Goal: Book appointment/travel/reservation

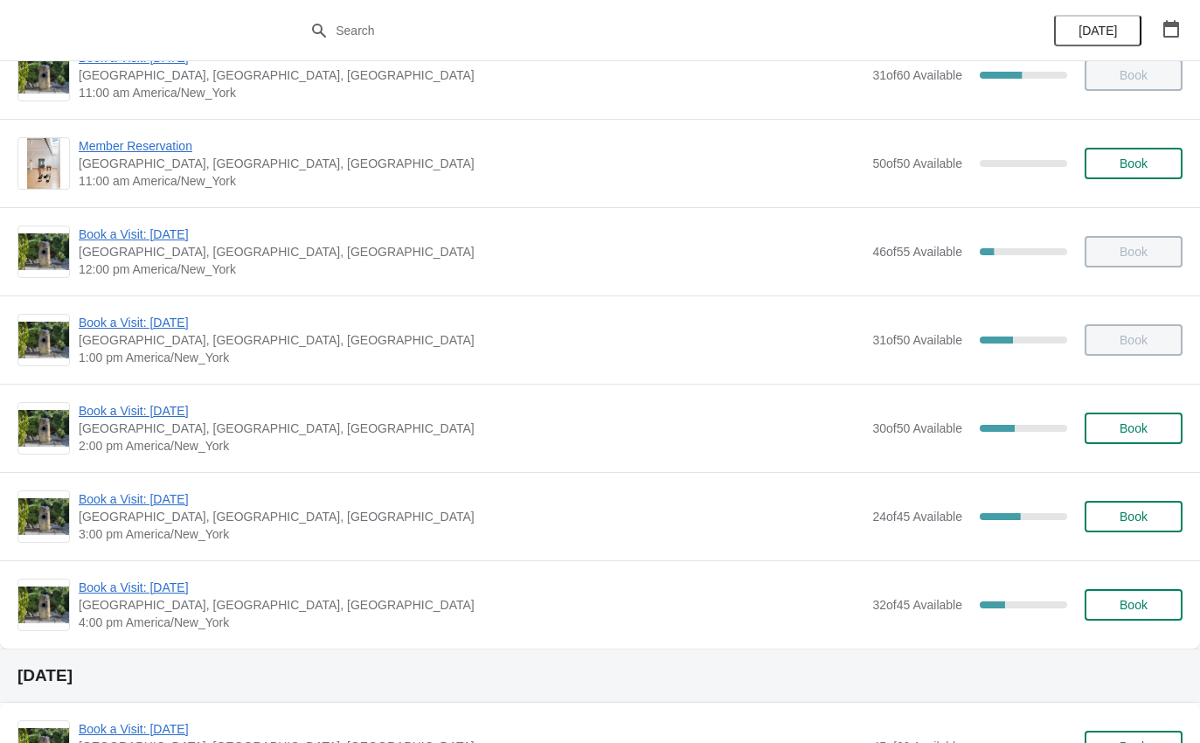
scroll to position [129, 0]
click at [158, 504] on span "Book a Visit: [DATE]" at bounding box center [471, 499] width 785 height 17
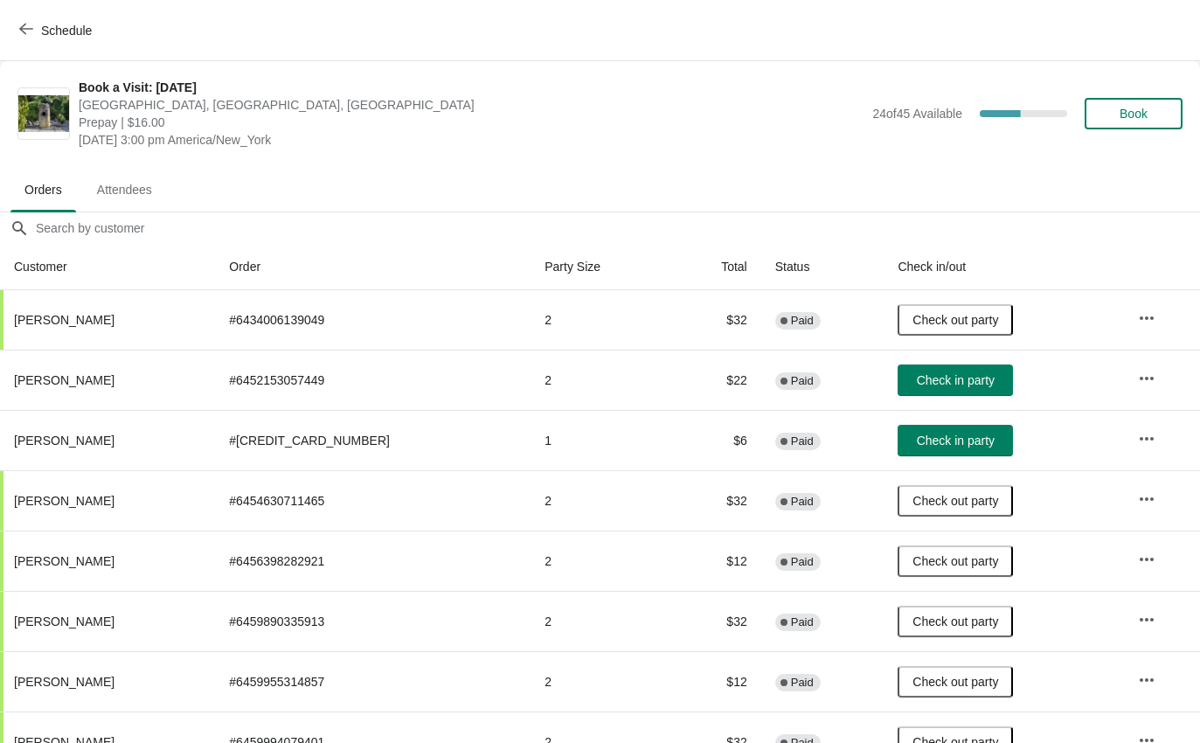
click at [936, 375] on span "Check in party" at bounding box center [956, 380] width 78 height 14
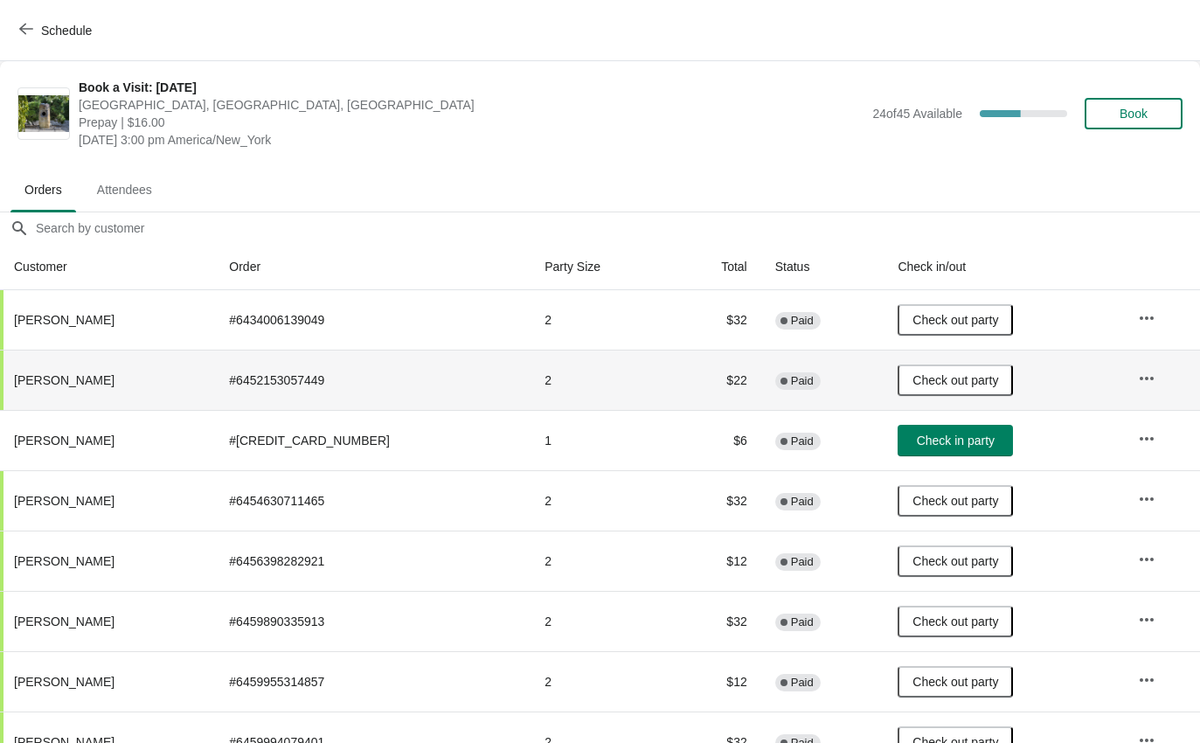
click at [31, 34] on icon "button" at bounding box center [26, 29] width 14 height 14
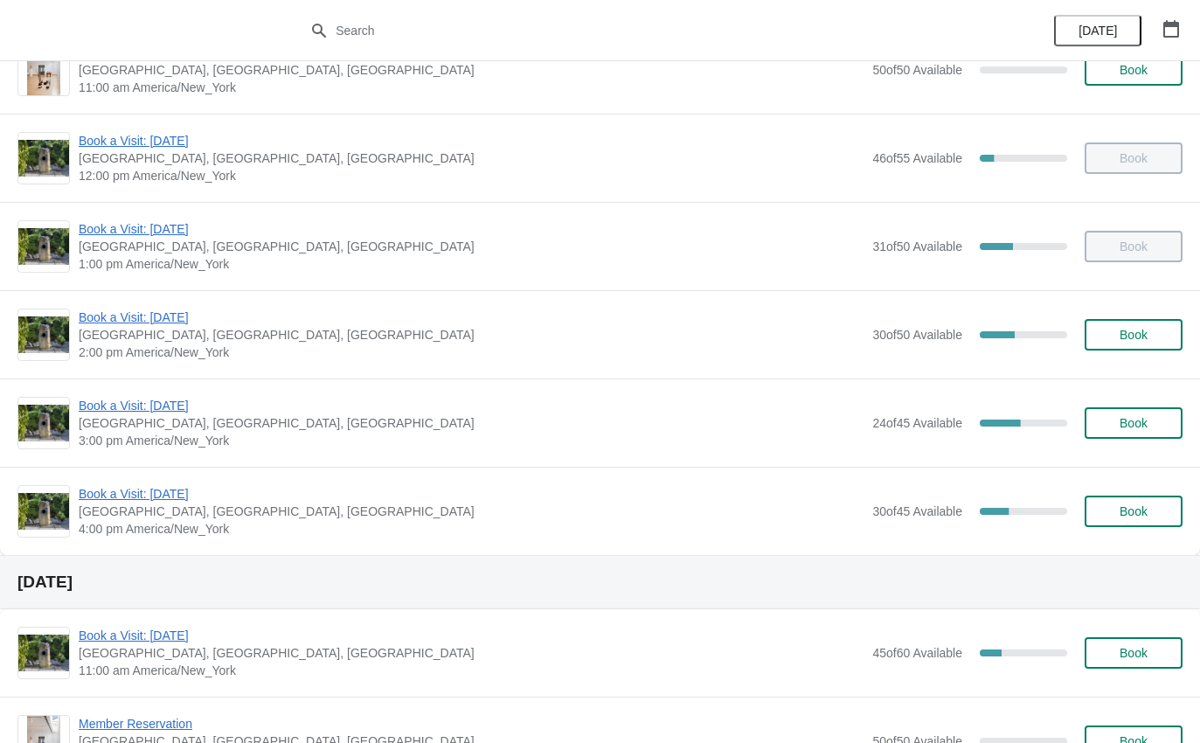
scroll to position [227, 0]
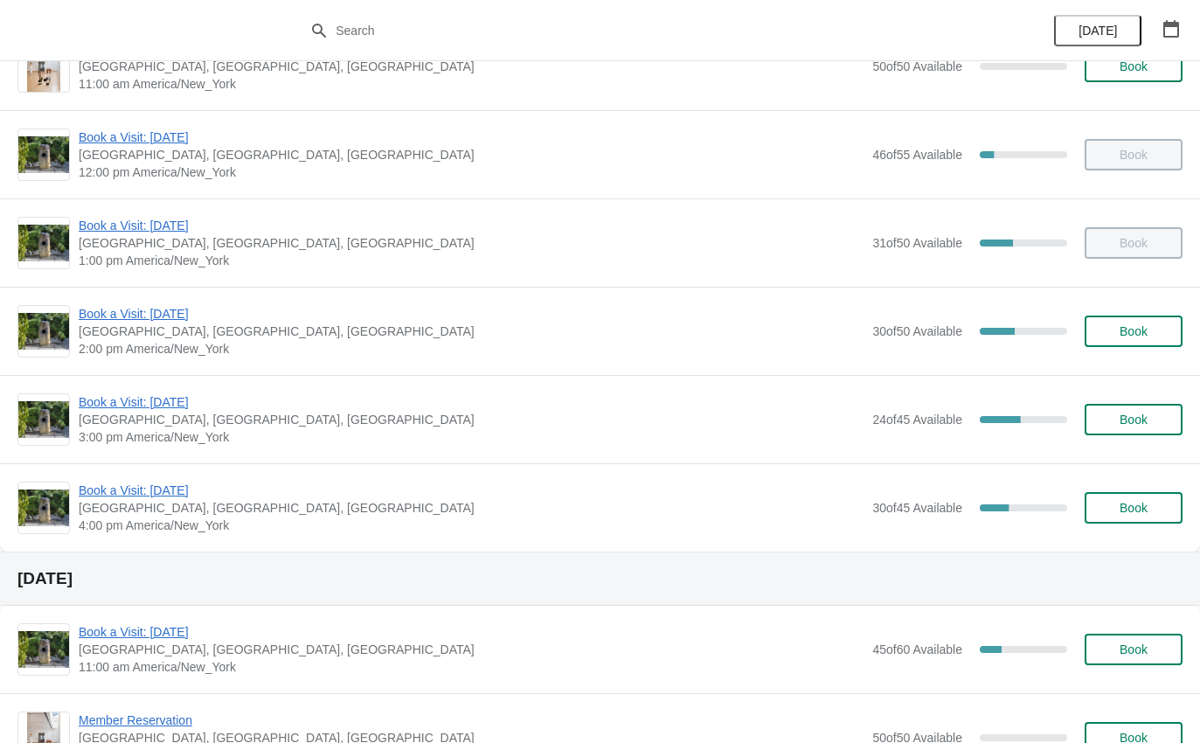
click at [183, 488] on span "Book a Visit: [DATE]" at bounding box center [471, 490] width 785 height 17
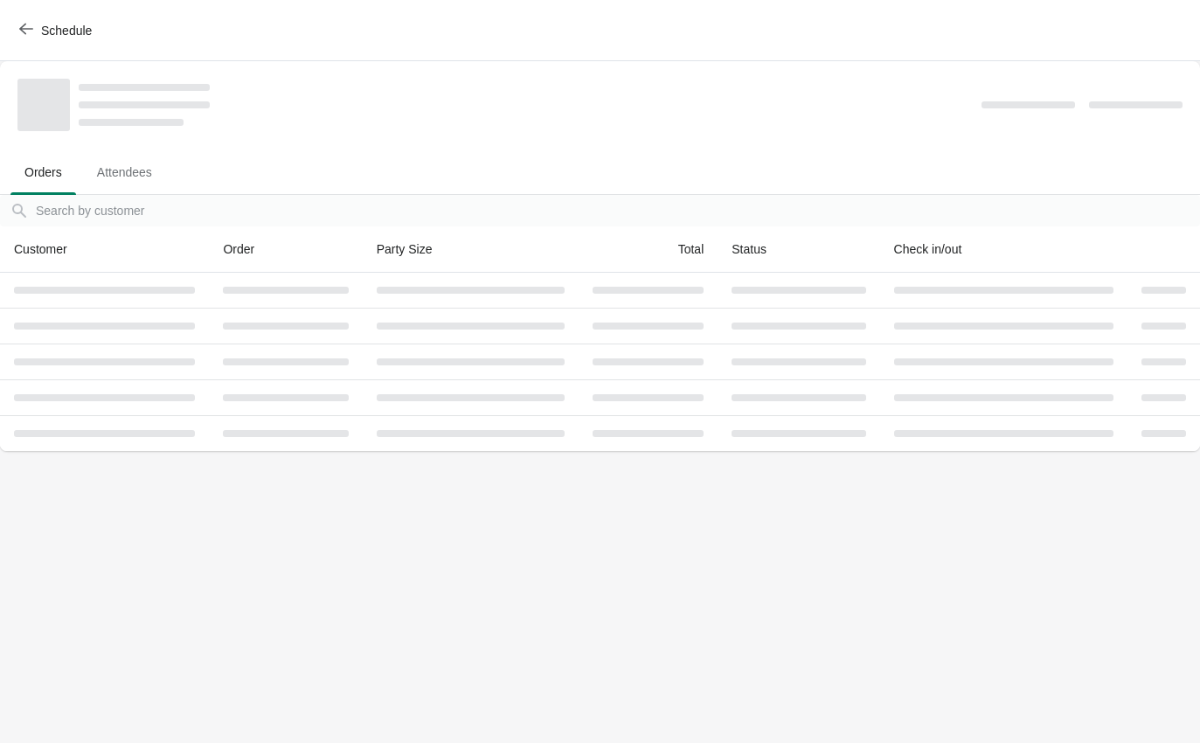
scroll to position [0, 0]
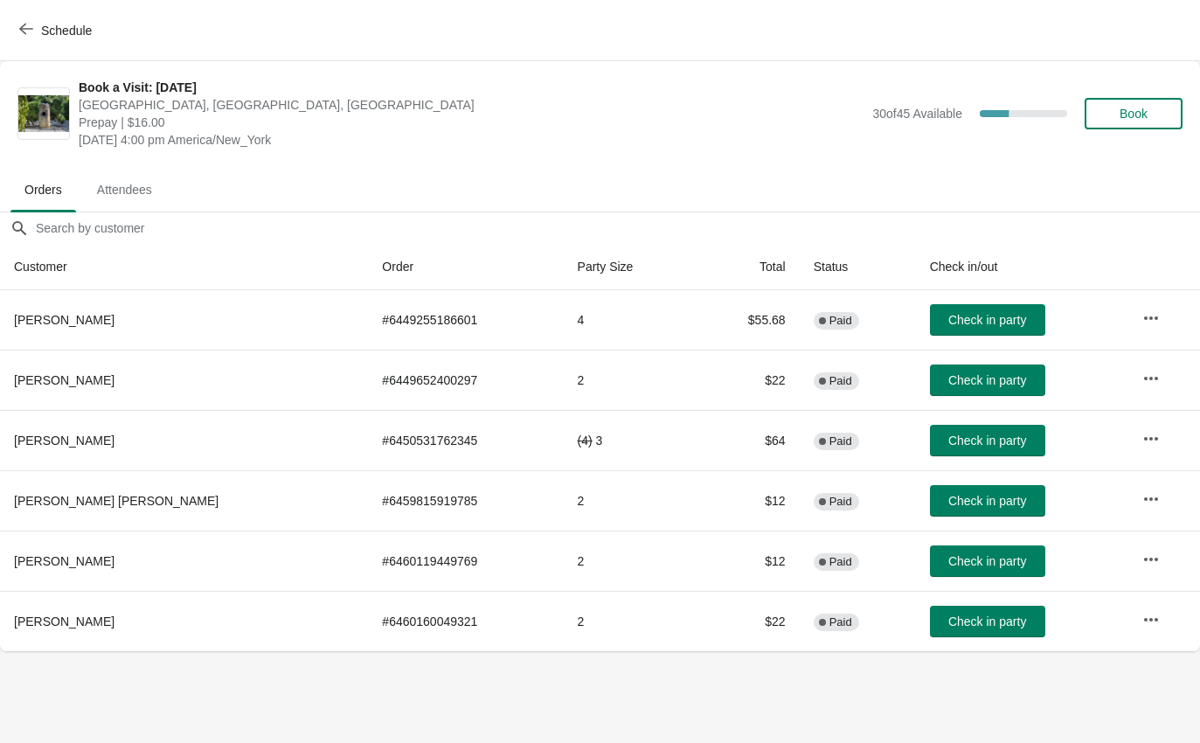
click at [977, 323] on span "Check in party" at bounding box center [988, 320] width 78 height 14
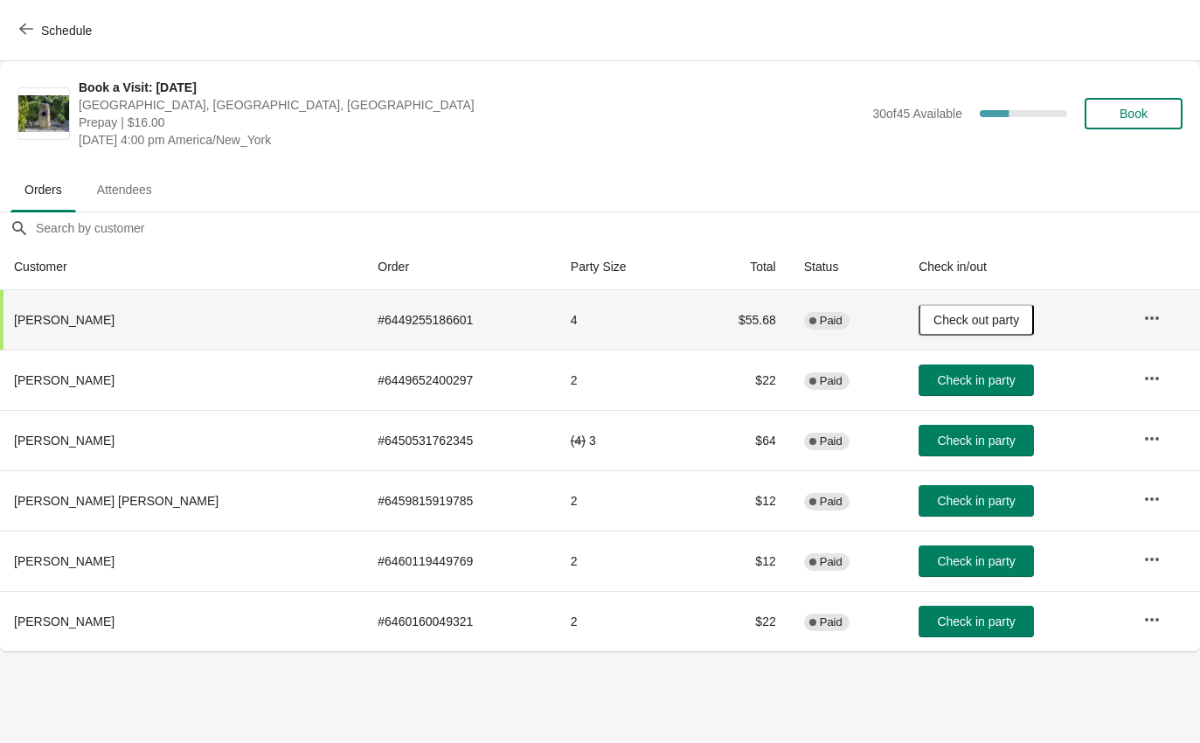
click at [37, 36] on span "Schedule" at bounding box center [57, 30] width 69 height 17
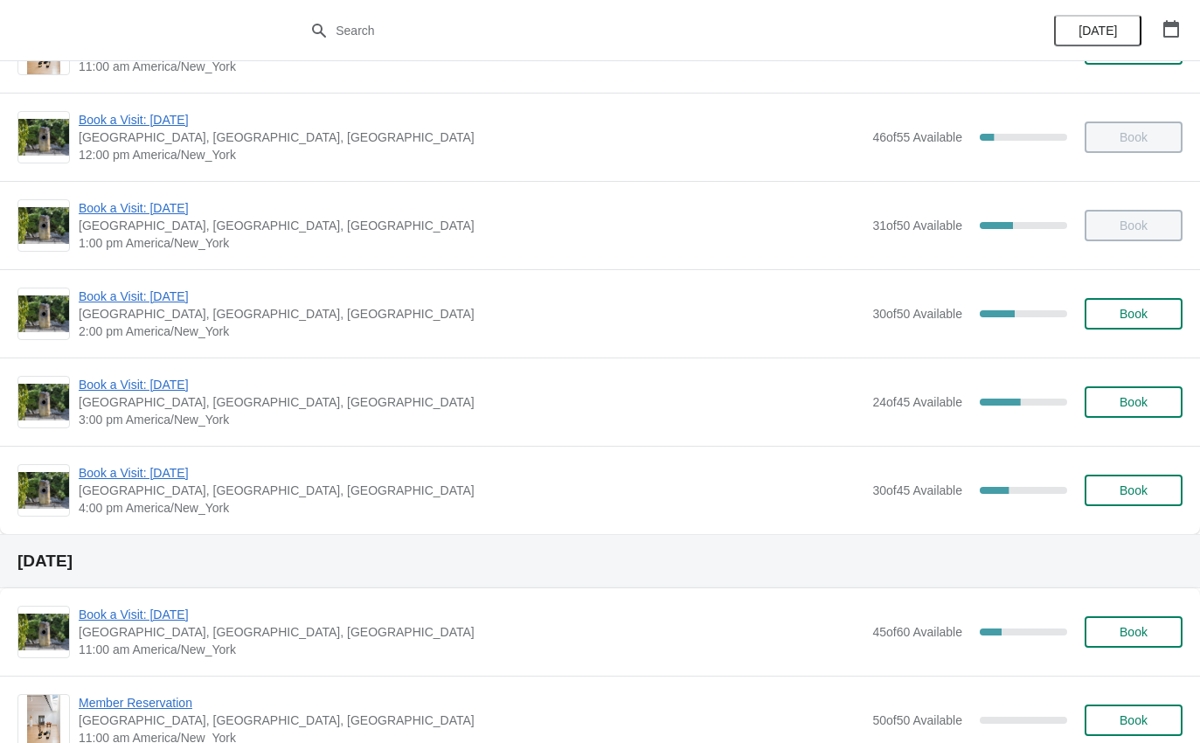
scroll to position [247, 0]
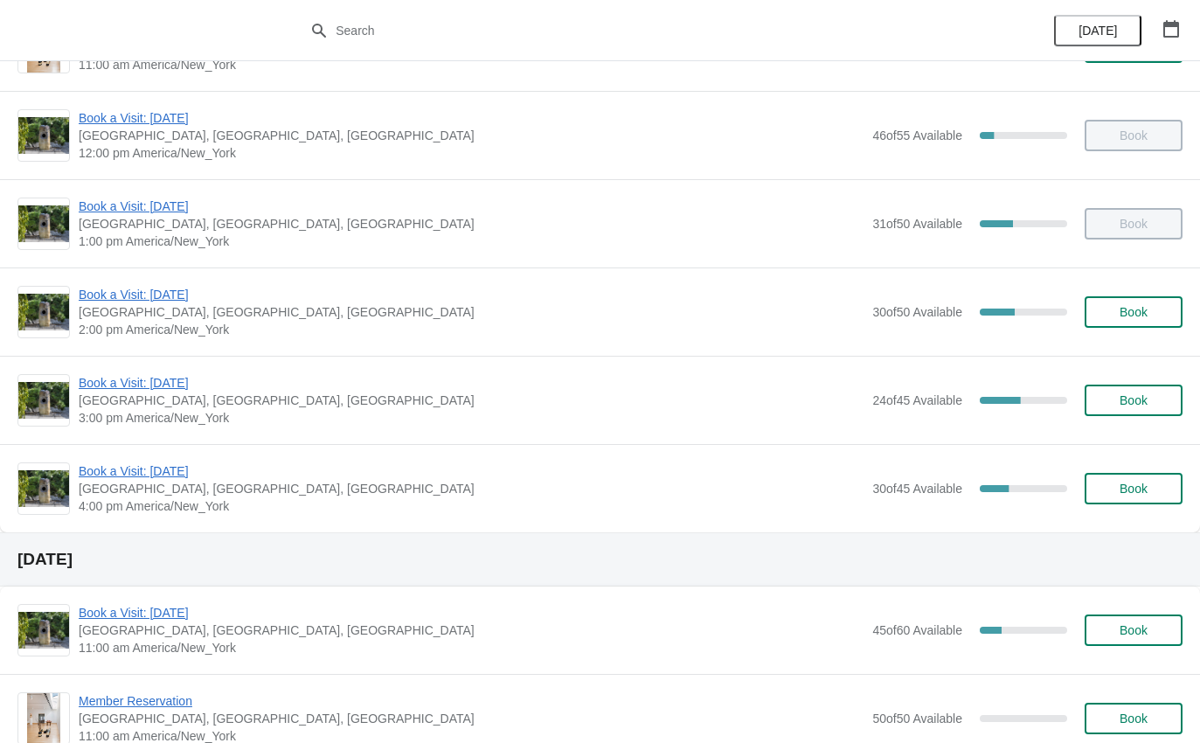
click at [185, 472] on span "Book a Visit: [DATE]" at bounding box center [471, 471] width 785 height 17
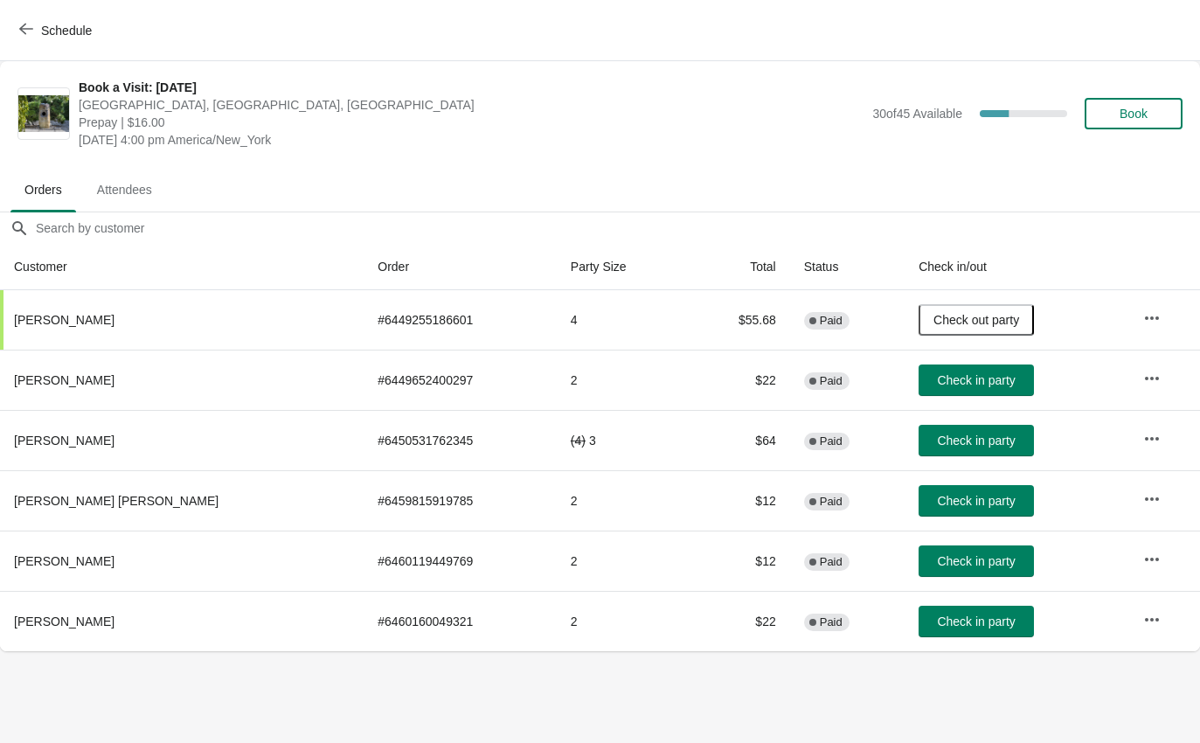
click at [978, 553] on button "Check in party" at bounding box center [976, 561] width 115 height 31
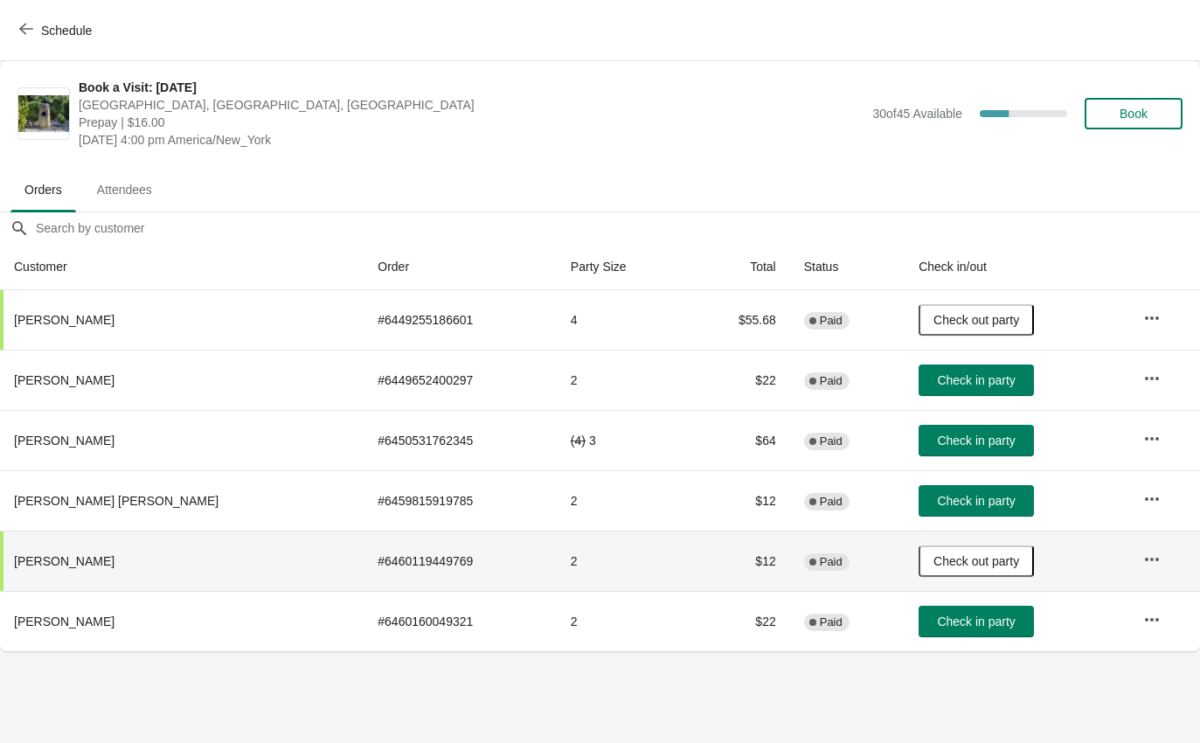
click at [38, 24] on span "Schedule" at bounding box center [57, 30] width 69 height 17
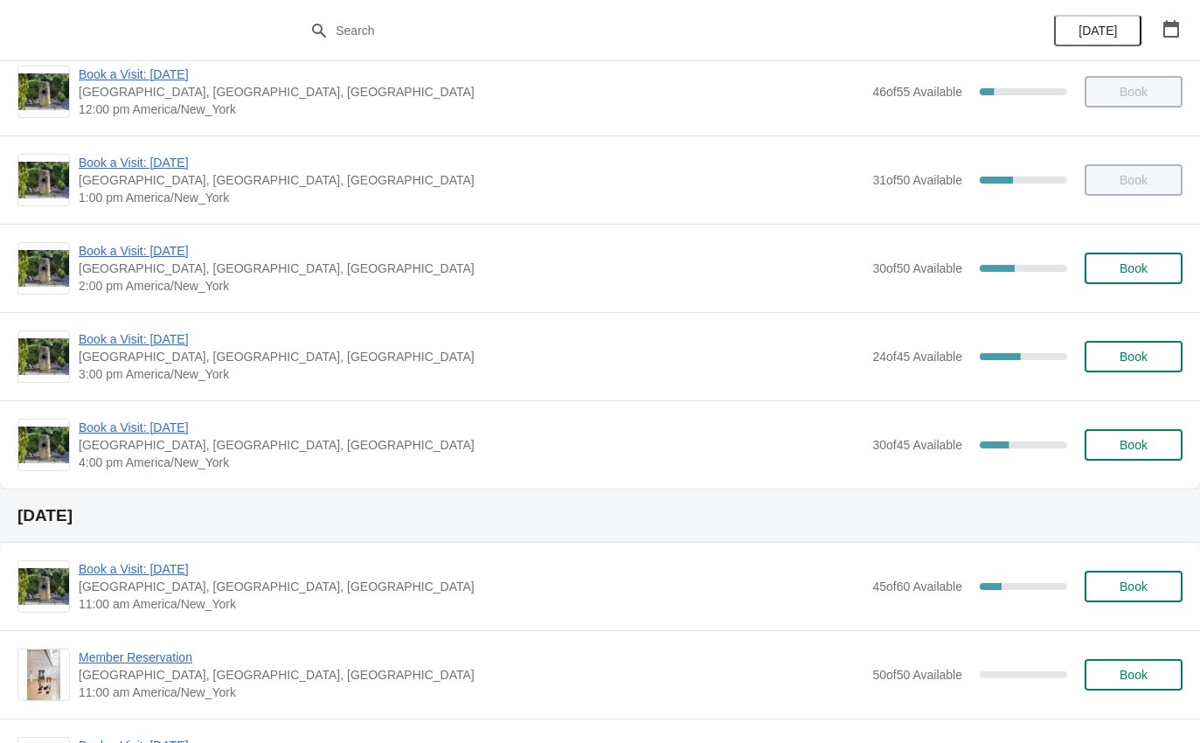
scroll to position [283, 0]
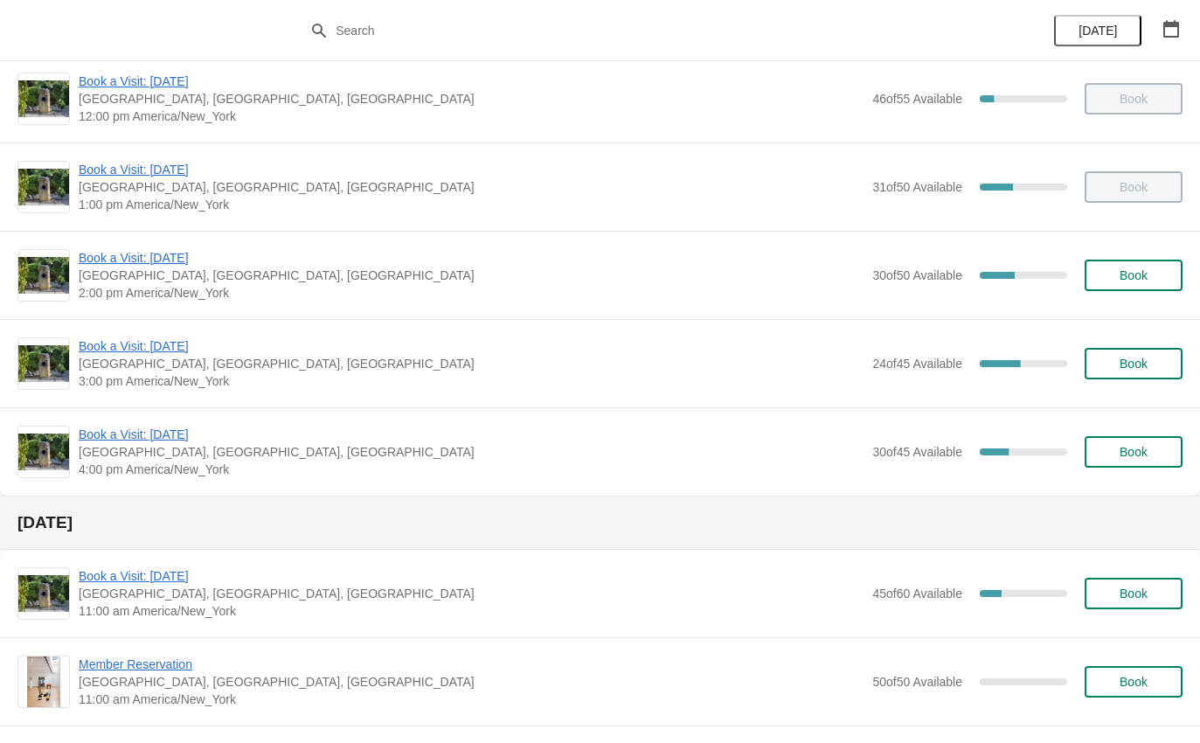
click at [181, 431] on span "Book a Visit: [DATE]" at bounding box center [471, 434] width 785 height 17
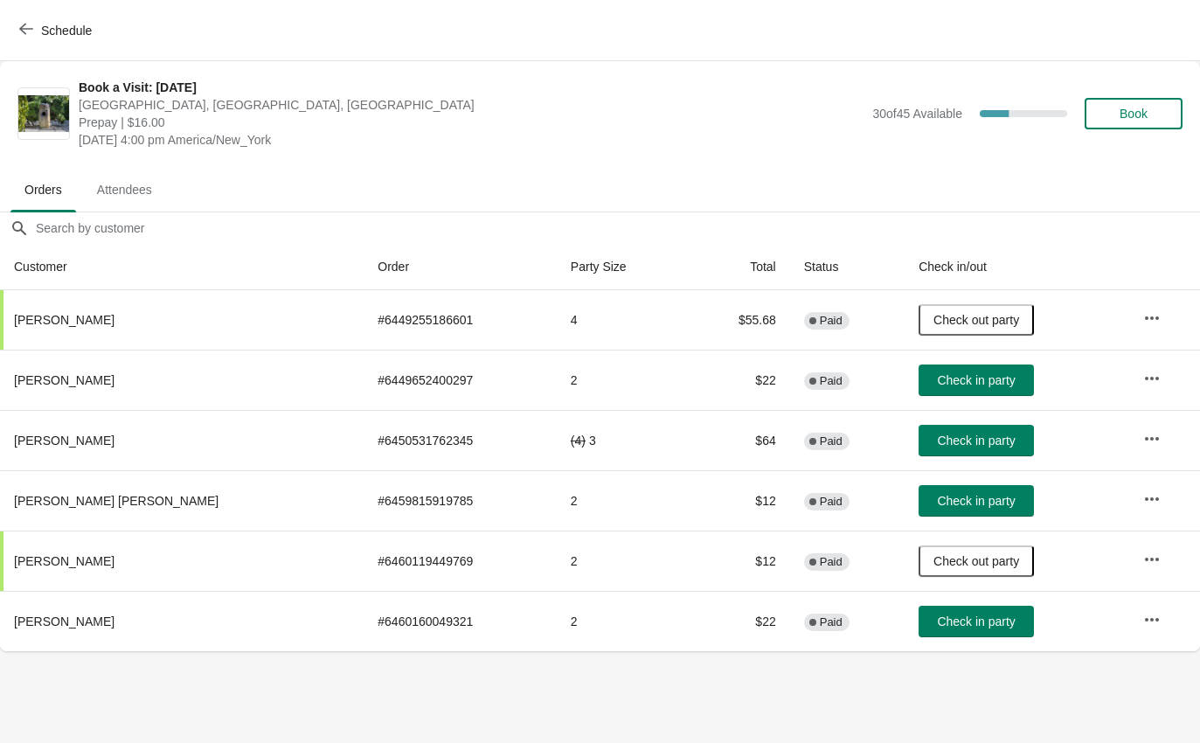
click at [967, 435] on span "Check in party" at bounding box center [976, 441] width 78 height 14
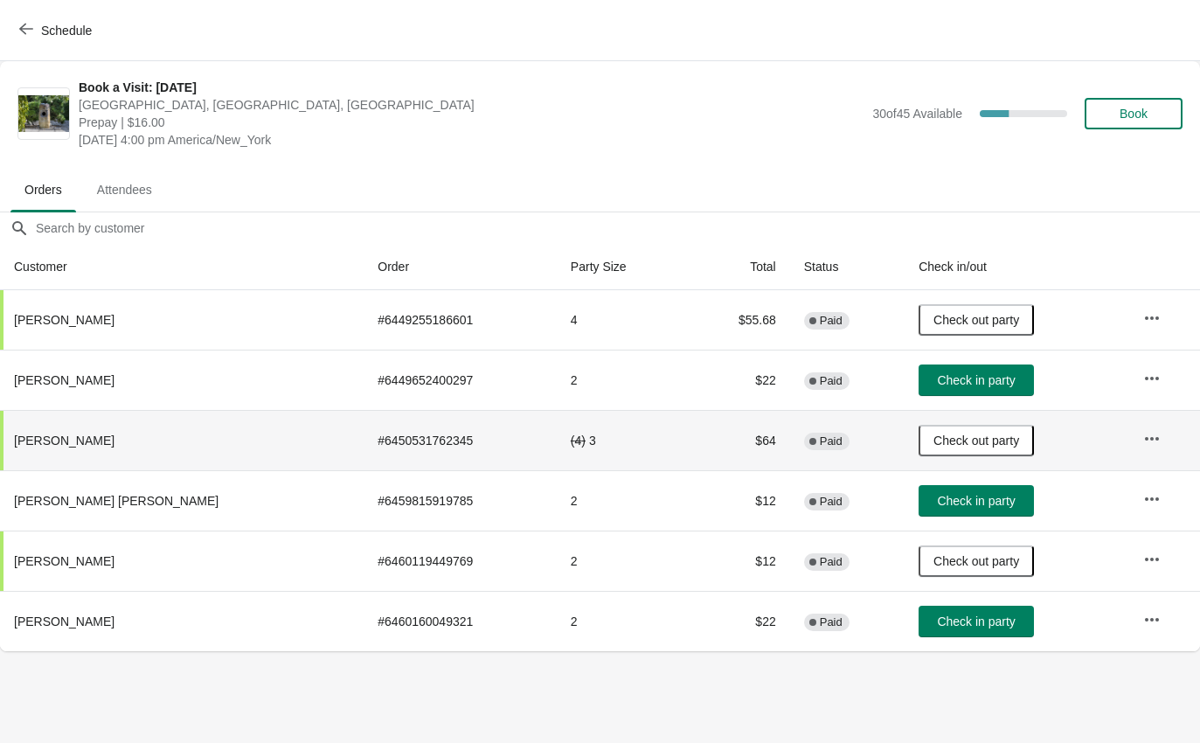
click at [43, 29] on span "Schedule" at bounding box center [66, 31] width 51 height 14
